Goal: Browse casually

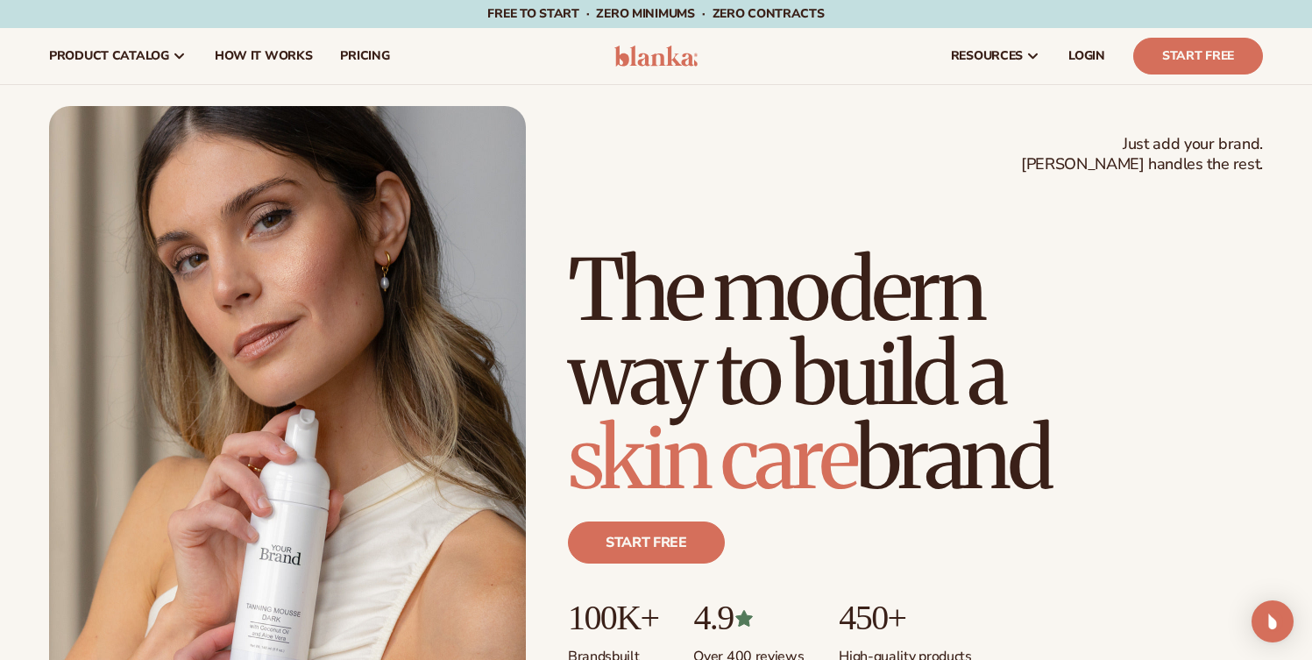
click at [1274, 416] on div "Just add your brand. Blanka handles the rest. beauty,[MEDICAL_DATA],wellness,ma…" at bounding box center [656, 406] width 1312 height 601
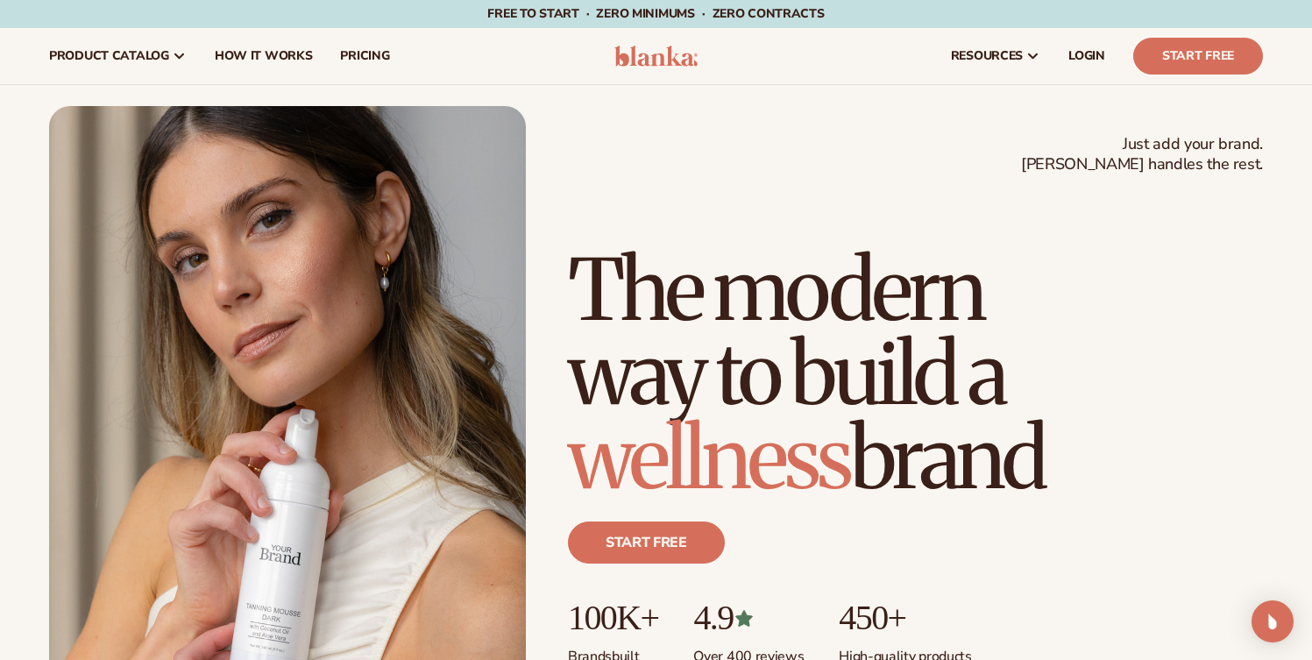
click at [1276, 416] on div "Just add your brand. Blanka handles the rest. beauty,[MEDICAL_DATA],wellness,ma…" at bounding box center [656, 406] width 1312 height 601
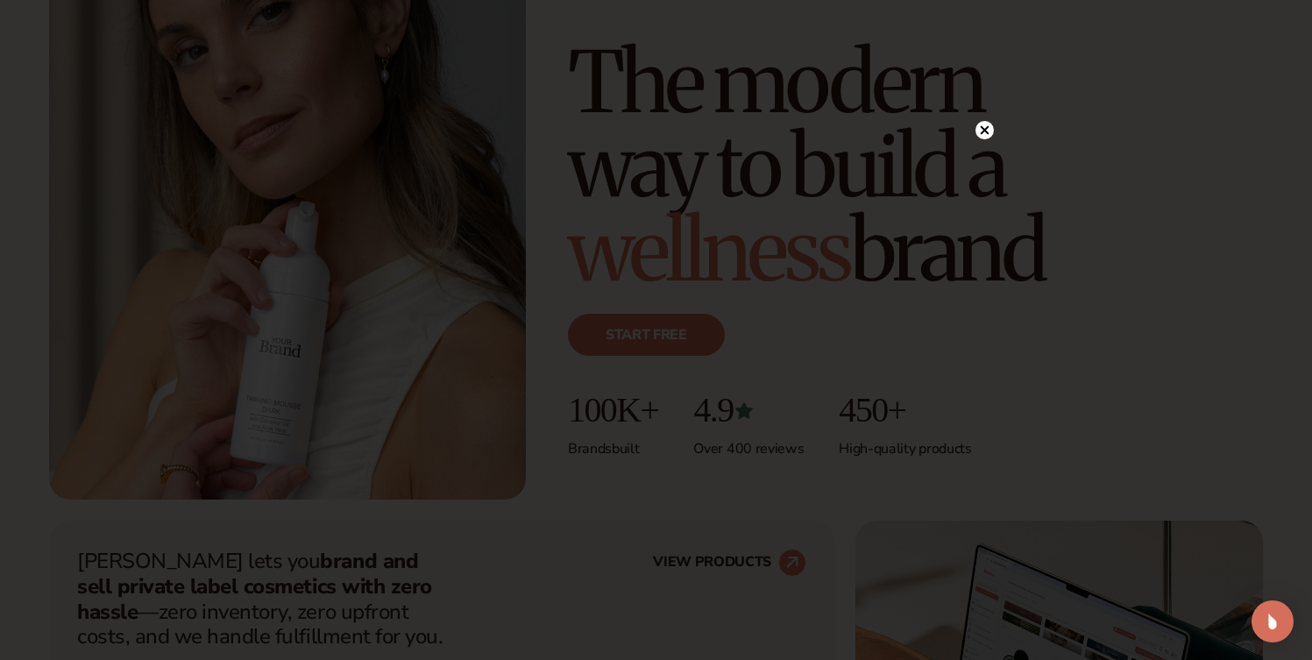
scroll to position [210, 0]
click at [973, 131] on circle at bounding box center [976, 130] width 18 height 18
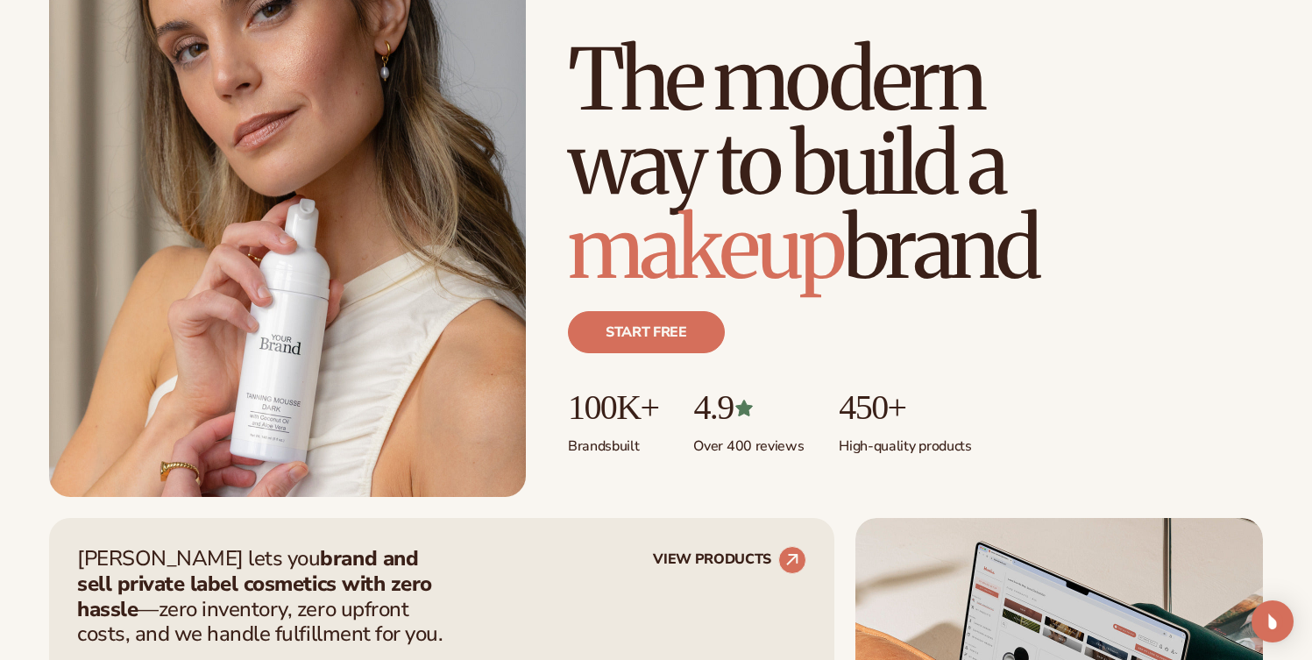
scroll to position [316, 0]
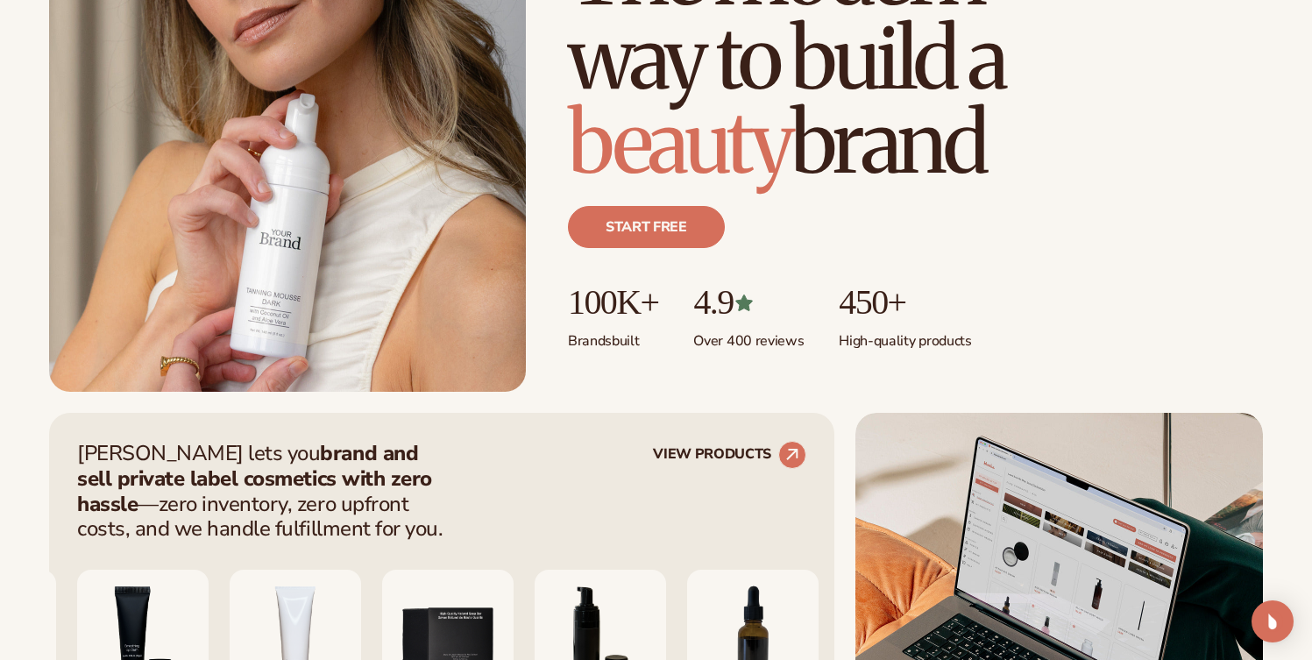
click at [1259, 259] on div "Start free" at bounding box center [915, 234] width 695 height 98
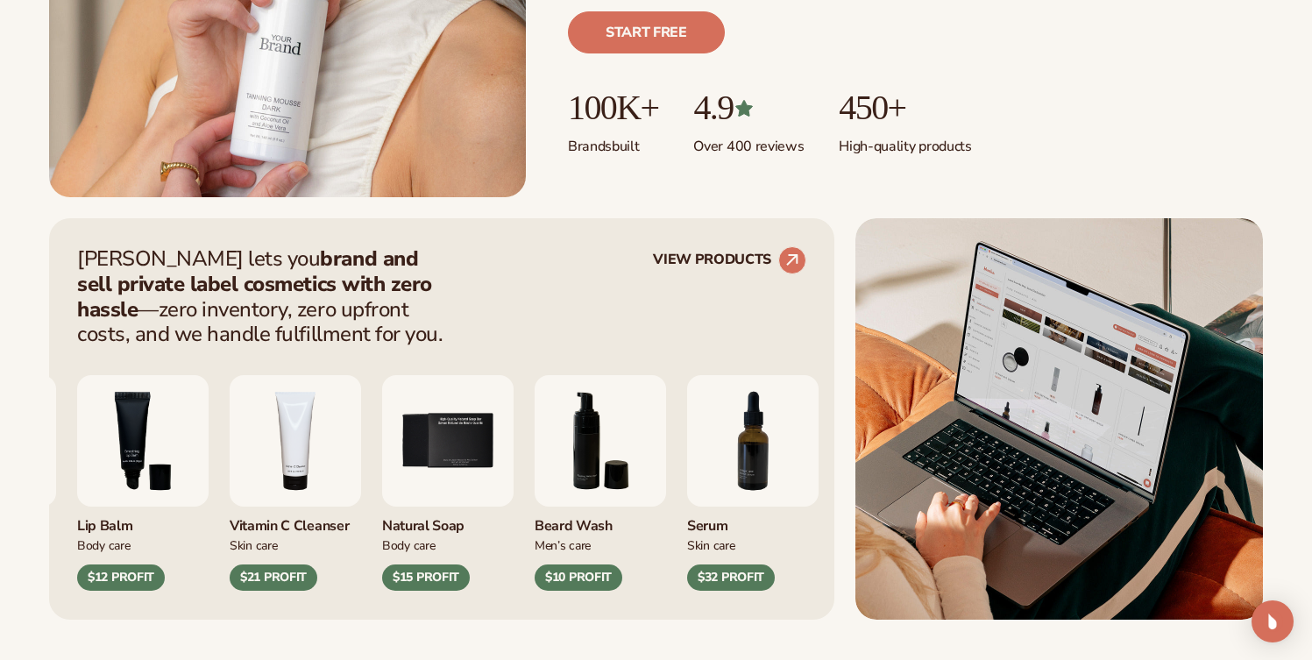
scroll to position [526, 0]
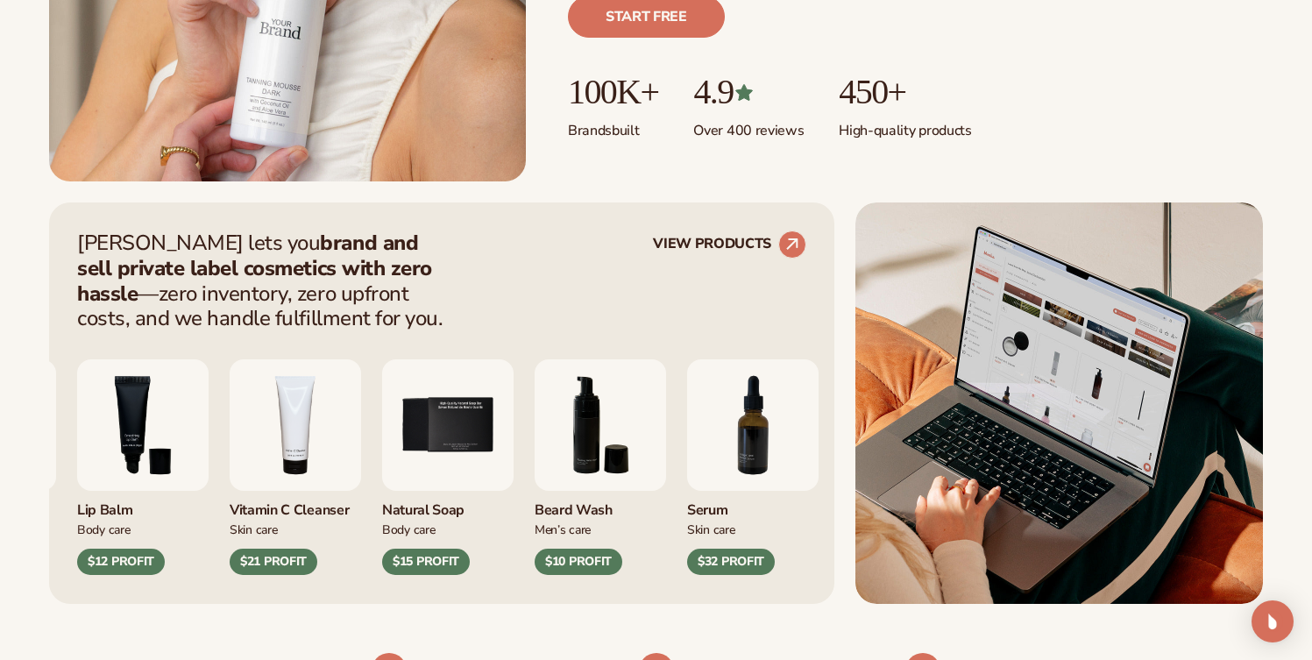
click at [1302, 277] on div "[PERSON_NAME] lets you brand and sell private label cosmetics with zero hassle …" at bounding box center [656, 402] width 1312 height 401
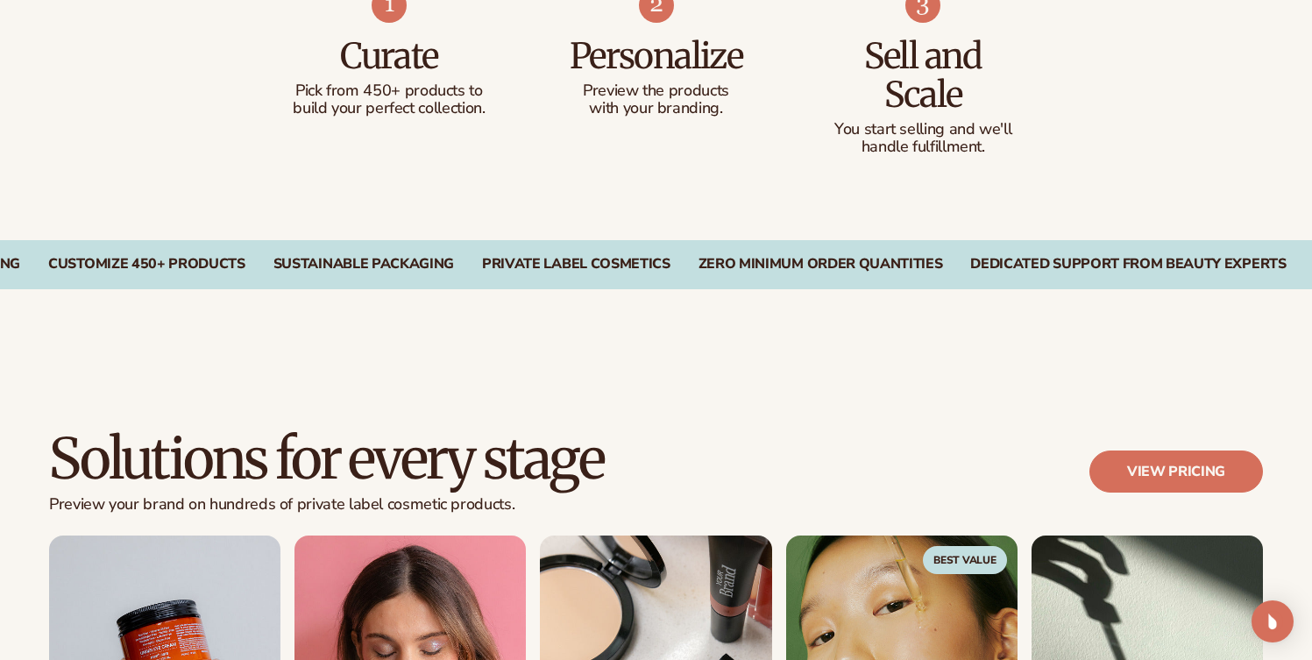
scroll to position [1281, 0]
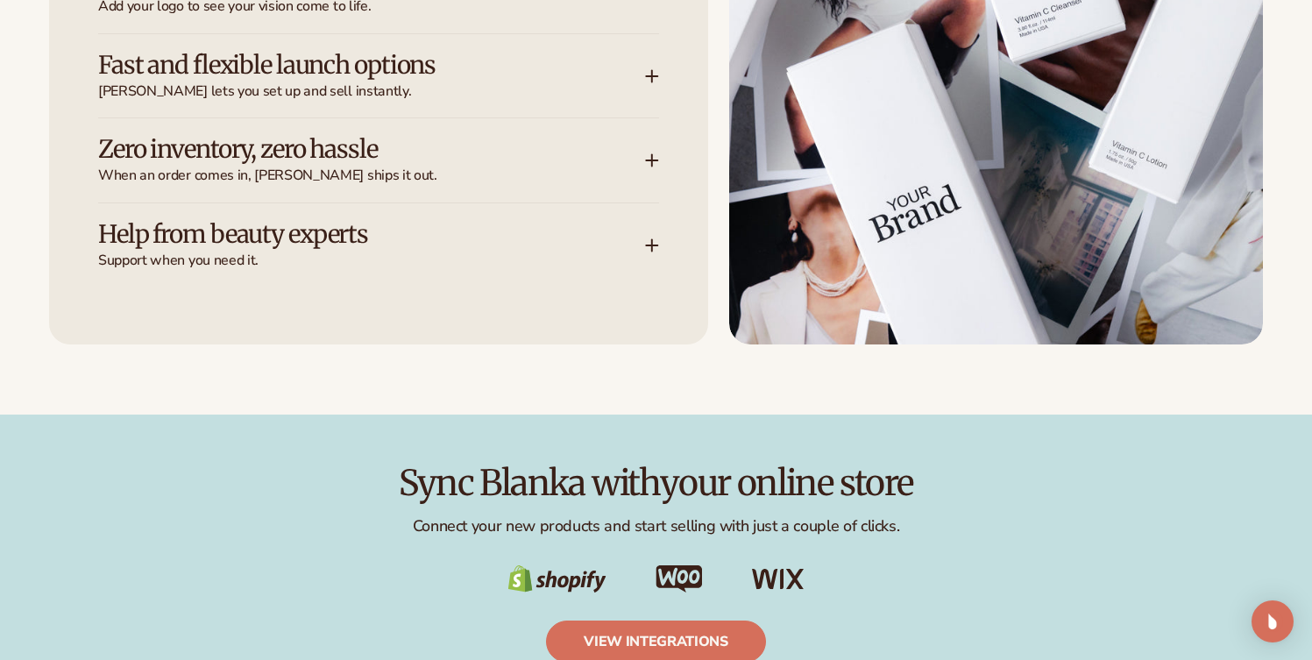
scroll to position [2628, 0]
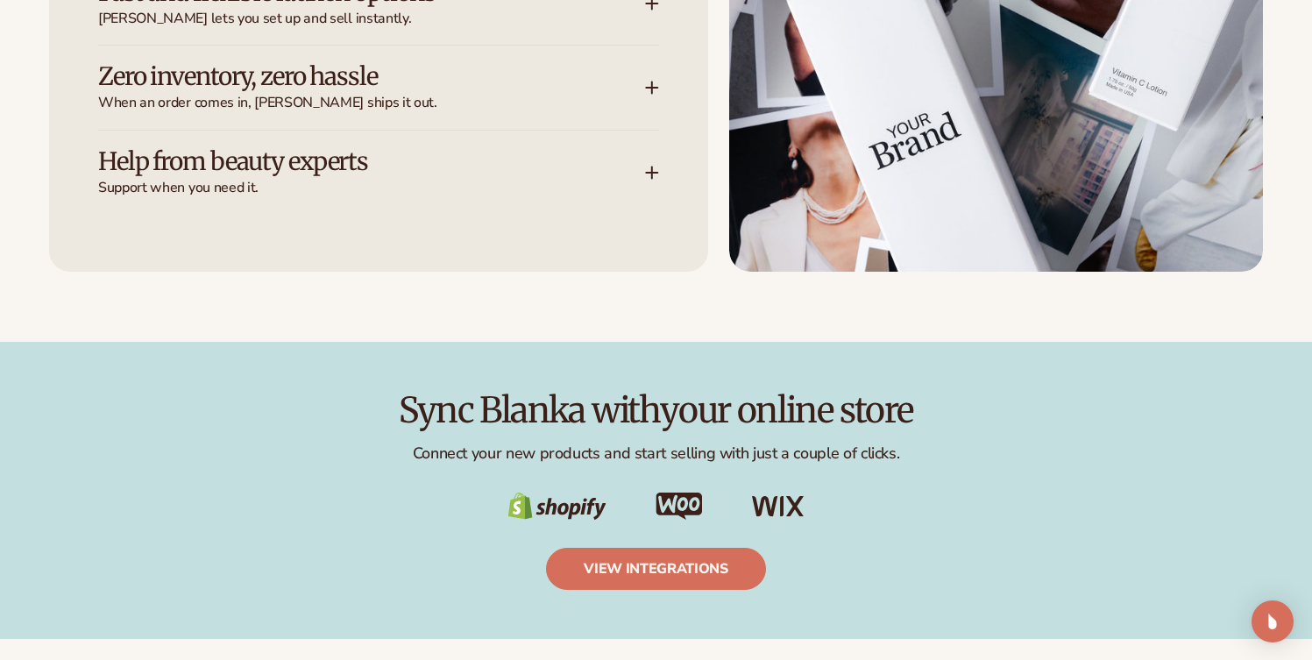
click at [1272, 418] on div "Sync Blanka with your online store Connect your new products and start selling …" at bounding box center [656, 490] width 1312 height 199
click at [1274, 419] on div "Sync Blanka with your online store Connect your new products and start selling …" at bounding box center [656, 490] width 1312 height 199
click at [1265, 398] on div "Sync Blanka with your online store Connect your new products and start selling …" at bounding box center [656, 490] width 1312 height 199
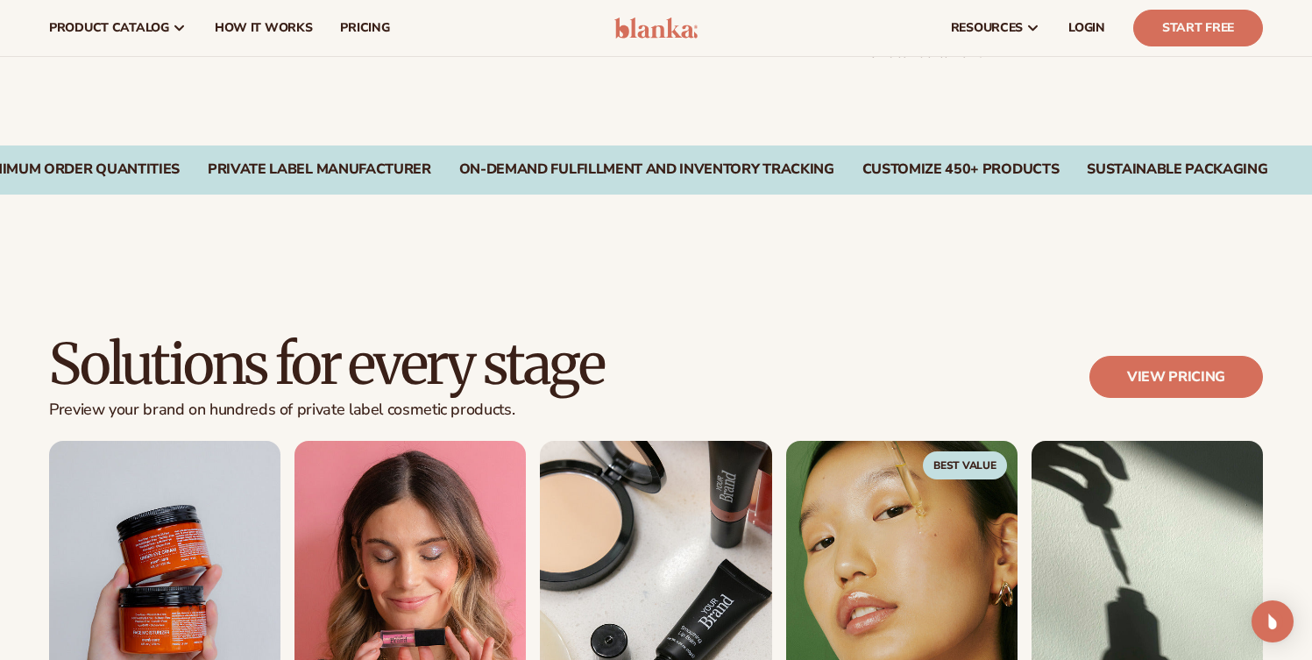
scroll to position [0, 0]
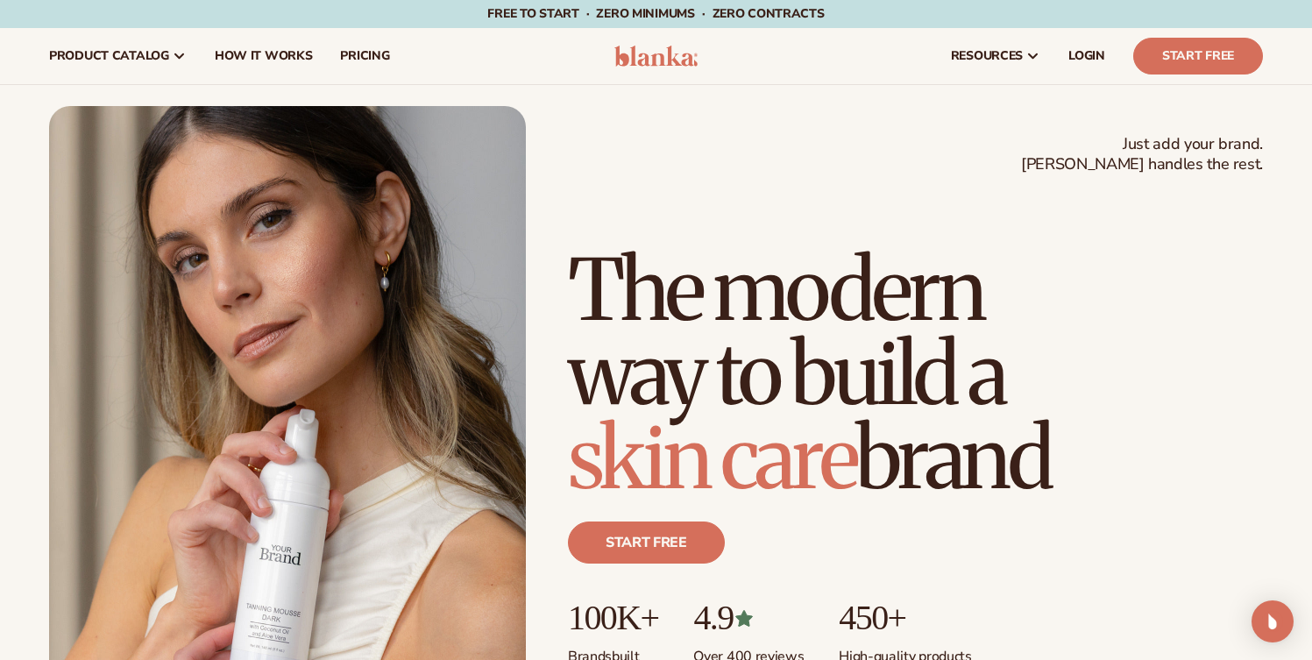
click at [1222, 424] on h1 "The modern way to build a [MEDICAL_DATA] brand" at bounding box center [915, 374] width 695 height 252
